Goal: Find specific page/section: Find specific page/section

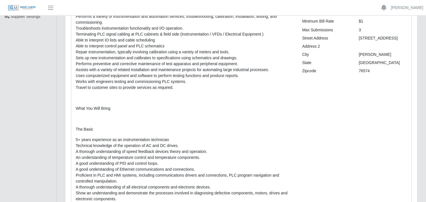
scroll to position [28, 0]
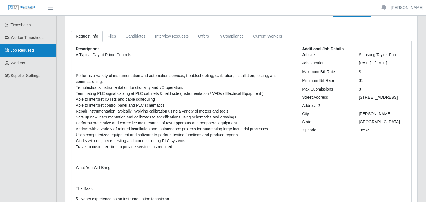
click at [19, 51] on span "Job Requests" at bounding box center [23, 50] width 24 height 5
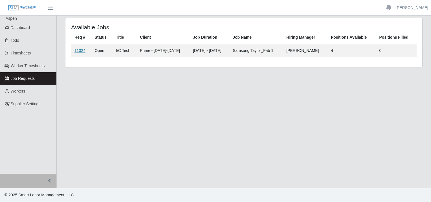
click at [78, 50] on link "11024" at bounding box center [79, 50] width 11 height 5
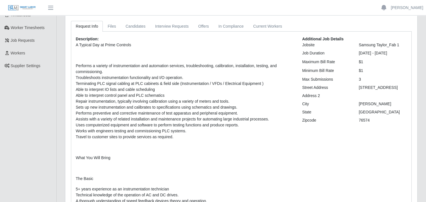
scroll to position [28, 0]
